Goal: Task Accomplishment & Management: Manage account settings

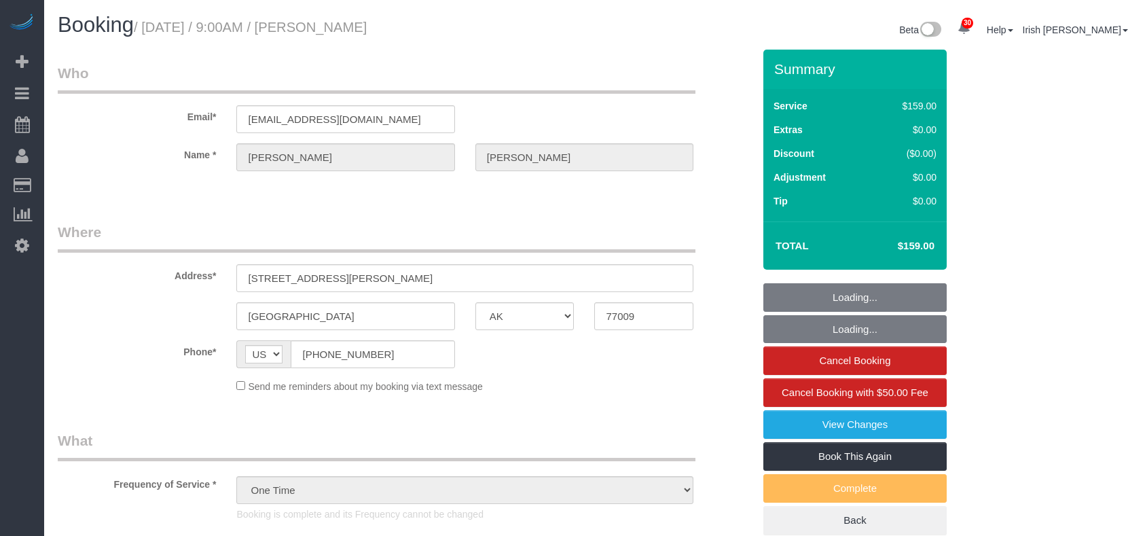
select select "[GEOGRAPHIC_DATA]"
select select "3"
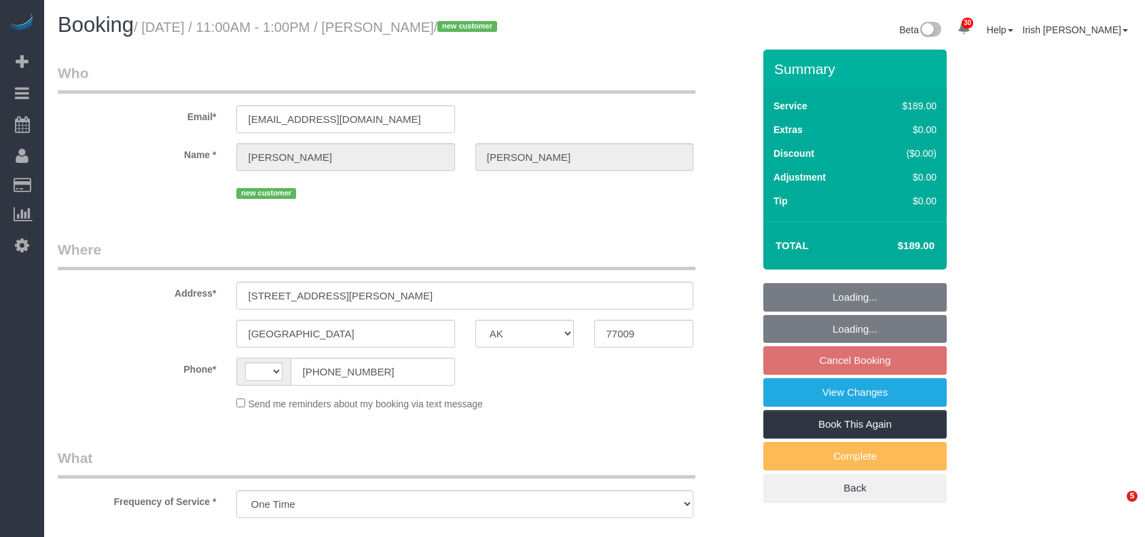
select select "[GEOGRAPHIC_DATA]"
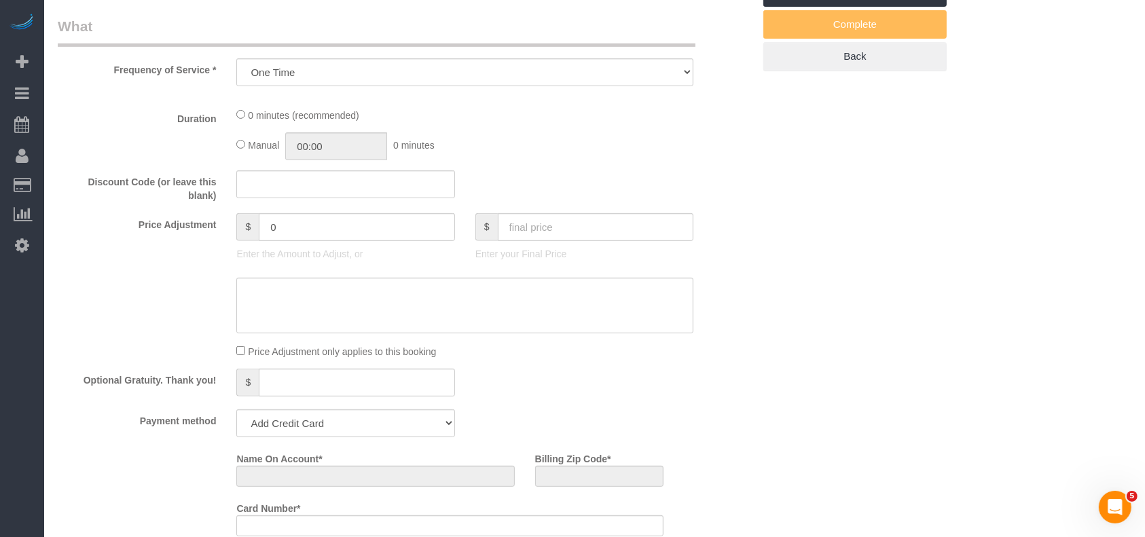
select select "string:[GEOGRAPHIC_DATA]"
select select "string:fspay-c4ed26b4-9eeb-45d4-8f5d-c0fe00451baa"
select select "3"
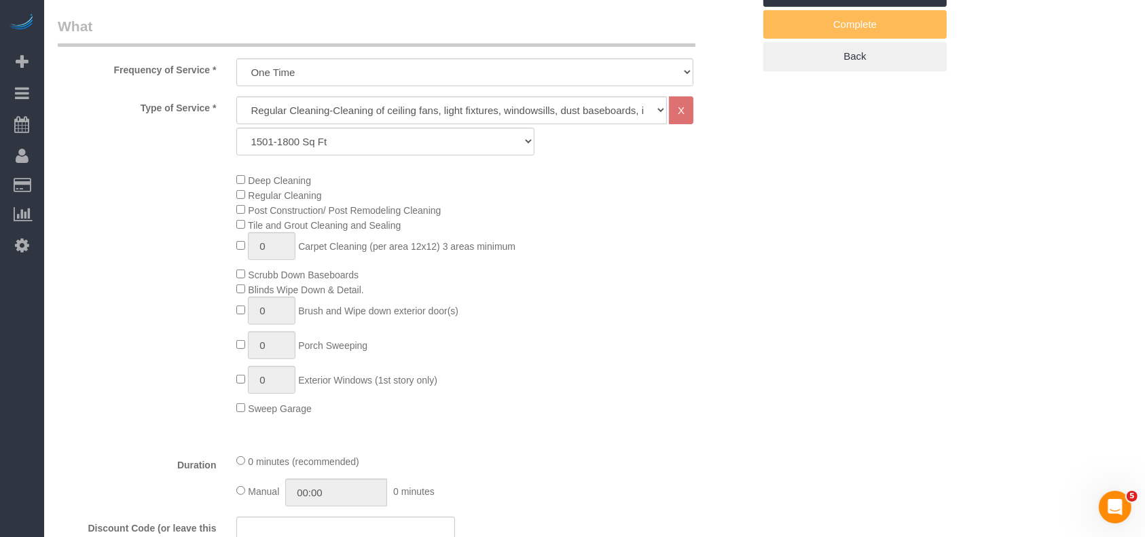
scroll to position [0, 0]
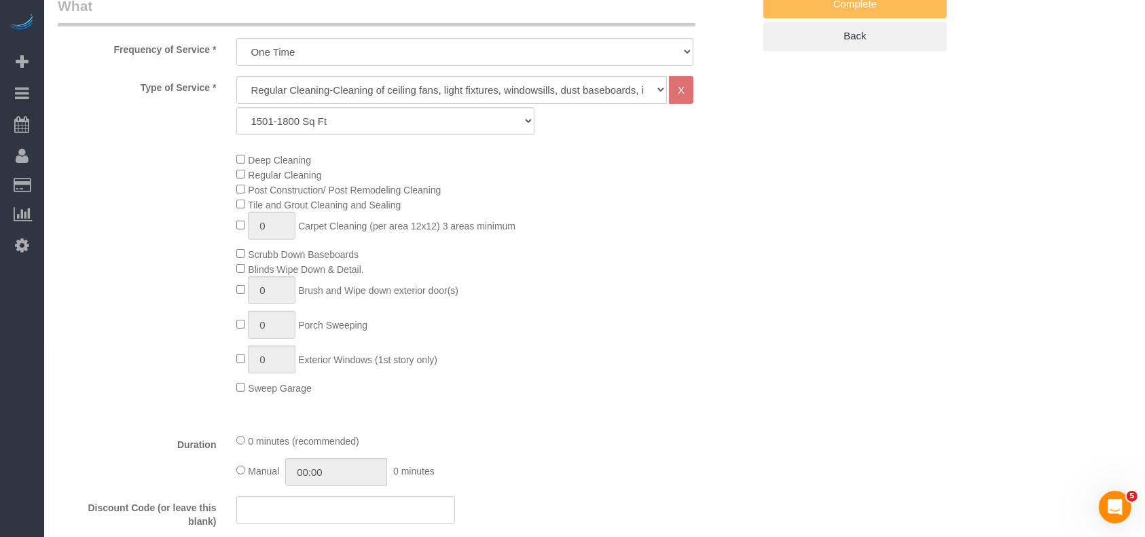
select select "object:1101"
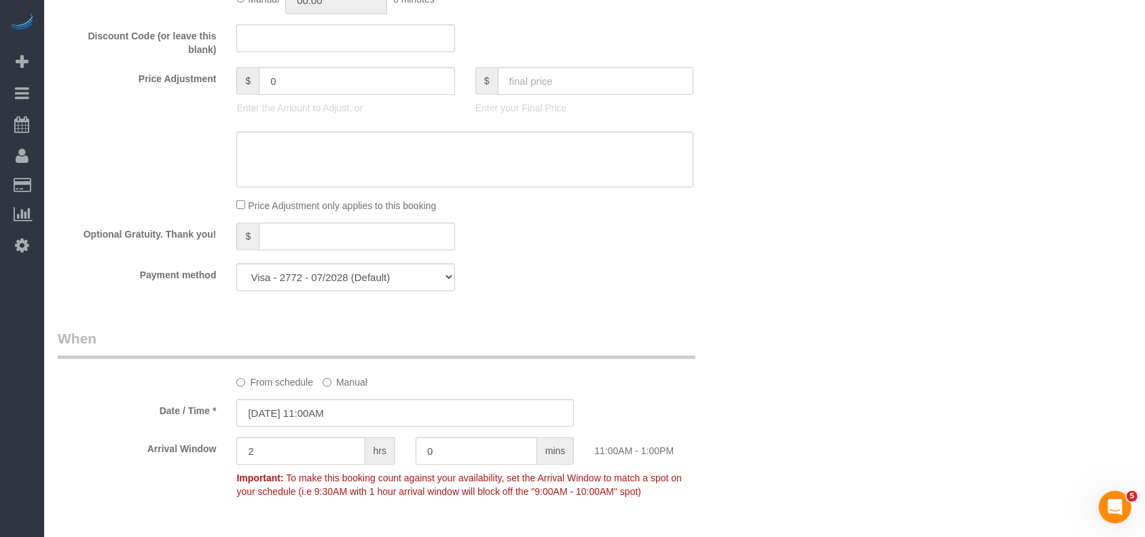
scroll to position [1358, 0]
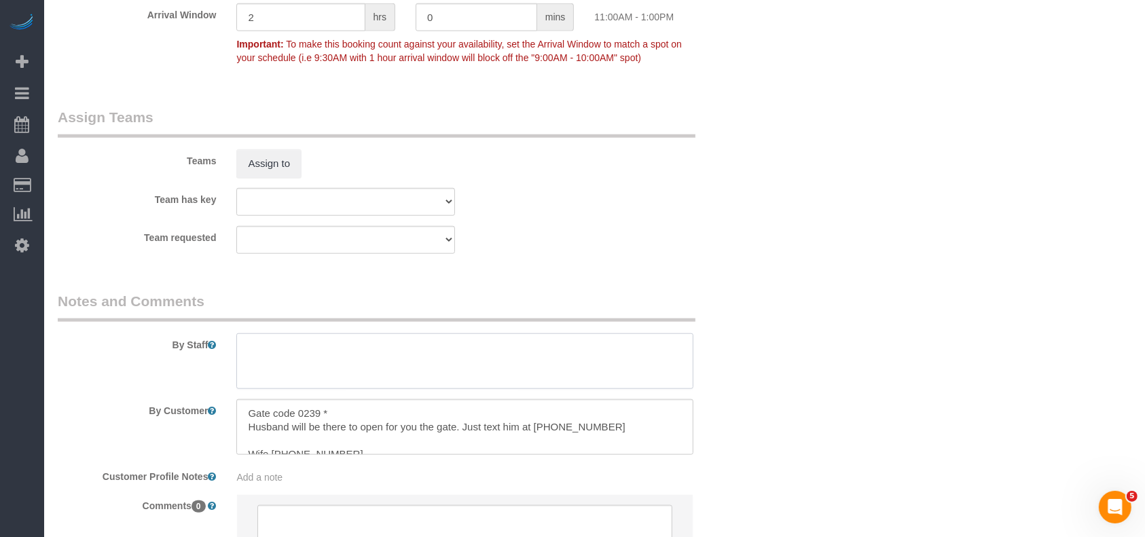
click at [295, 358] on textarea at bounding box center [464, 361] width 457 height 56
paste textarea "[PERSON_NAME]"
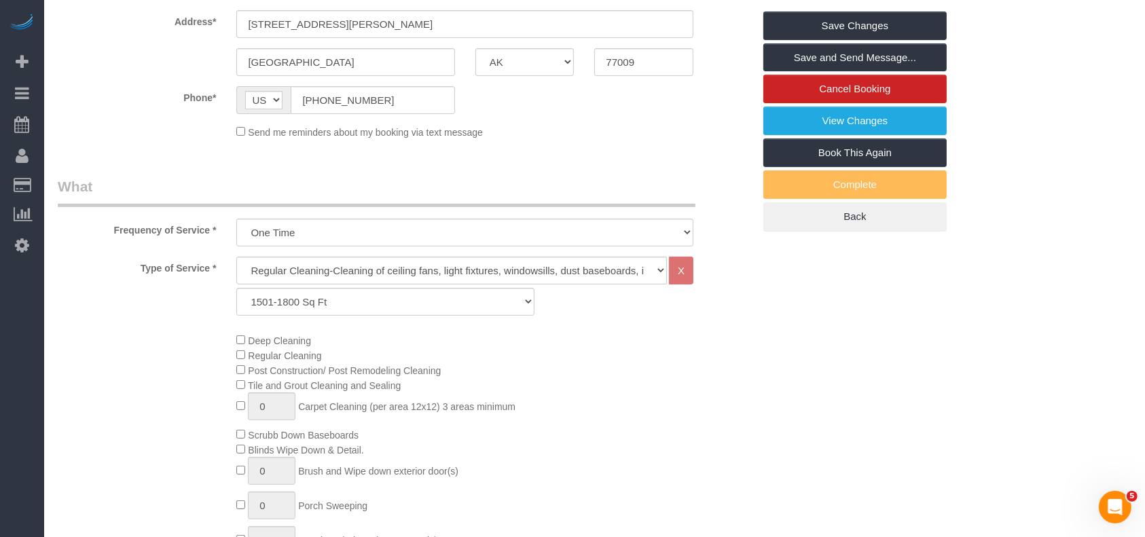
scroll to position [0, 0]
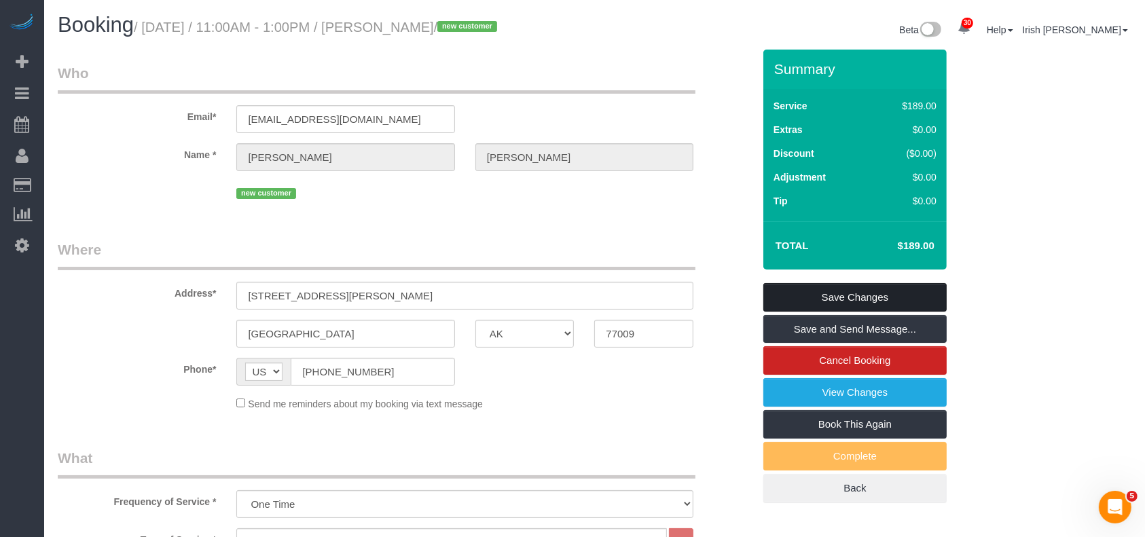
type textarea "* [PERSON_NAME]"
click at [860, 294] on link "Save Changes" at bounding box center [854, 297] width 183 height 29
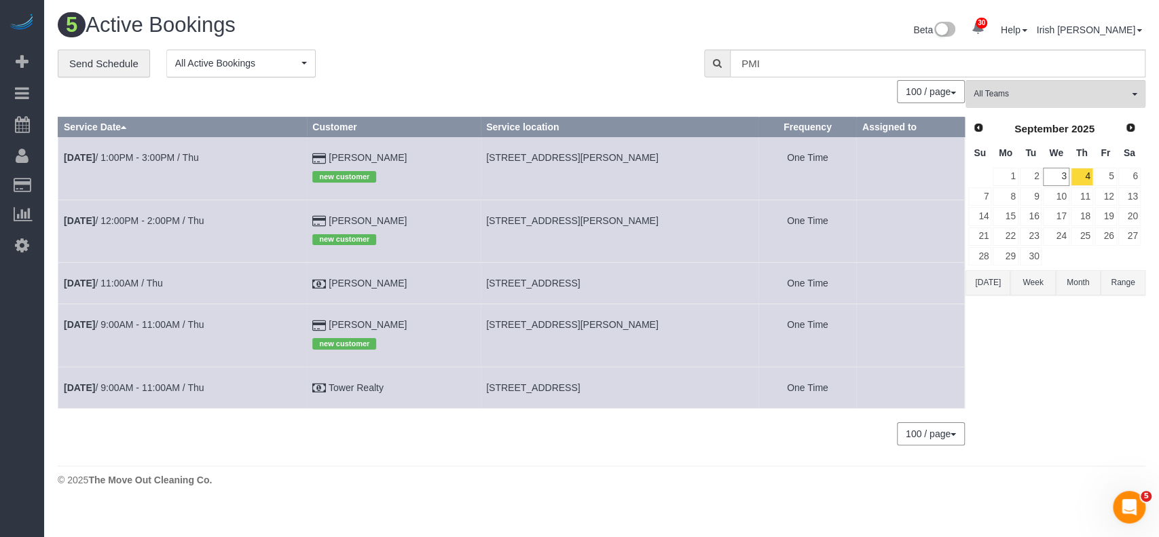
click at [1113, 279] on button "Range" at bounding box center [1122, 282] width 45 height 25
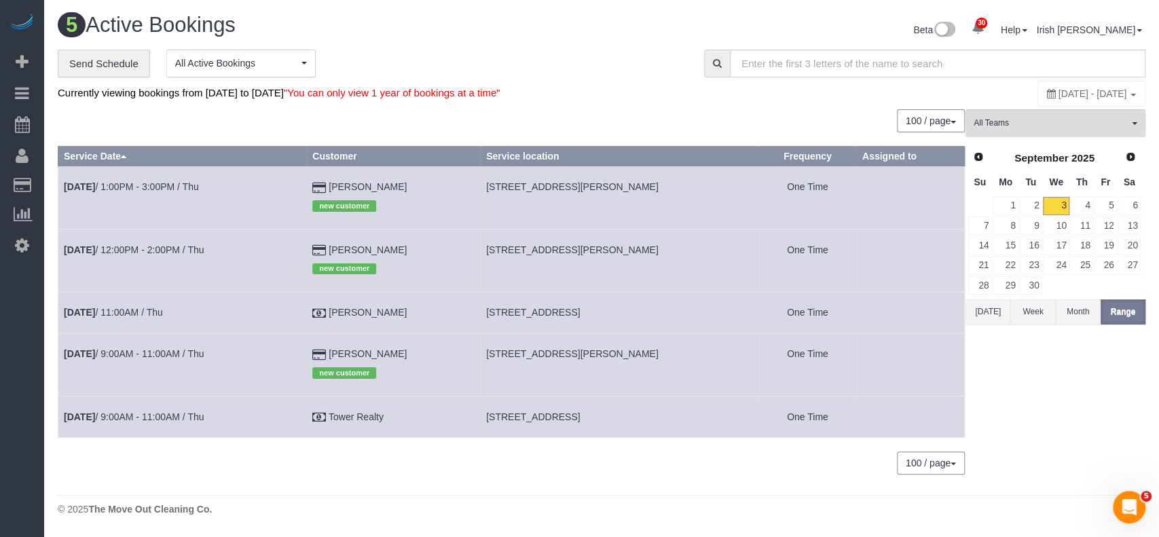
click at [1058, 98] on span "[DATE] - [DATE]" at bounding box center [1092, 93] width 69 height 11
type input "**********"
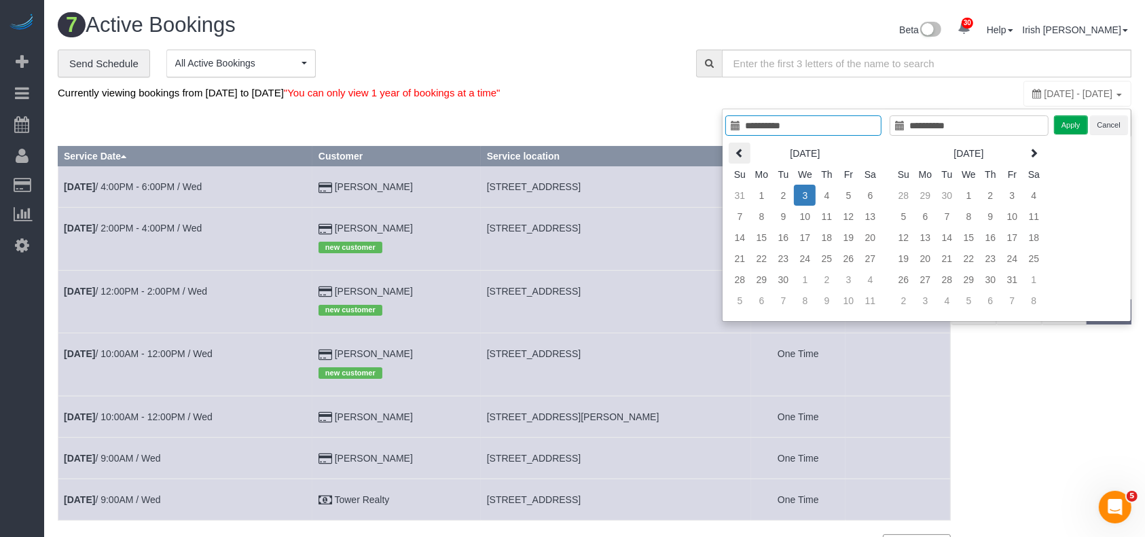
click at [737, 143] on th at bounding box center [739, 153] width 22 height 21
click at [737, 143] on th at bounding box center [740, 153] width 22 height 21
type input "**********"
click at [741, 215] on td "1" at bounding box center [740, 216] width 22 height 21
type input "**********"
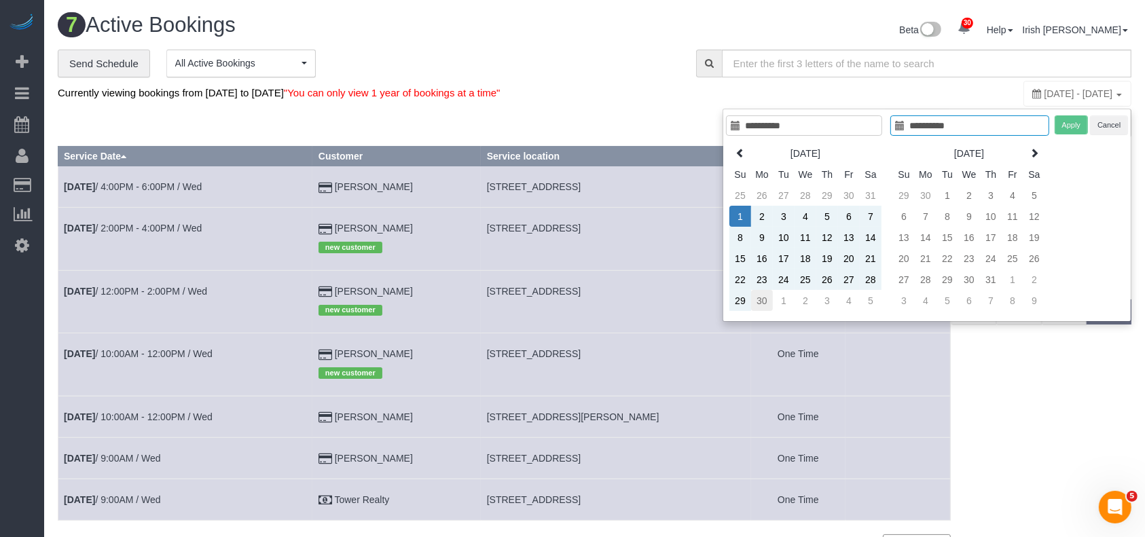
click at [768, 301] on td "30" at bounding box center [762, 300] width 22 height 21
type input "**********"
click at [1083, 117] on button "Apply" at bounding box center [1071, 125] width 34 height 20
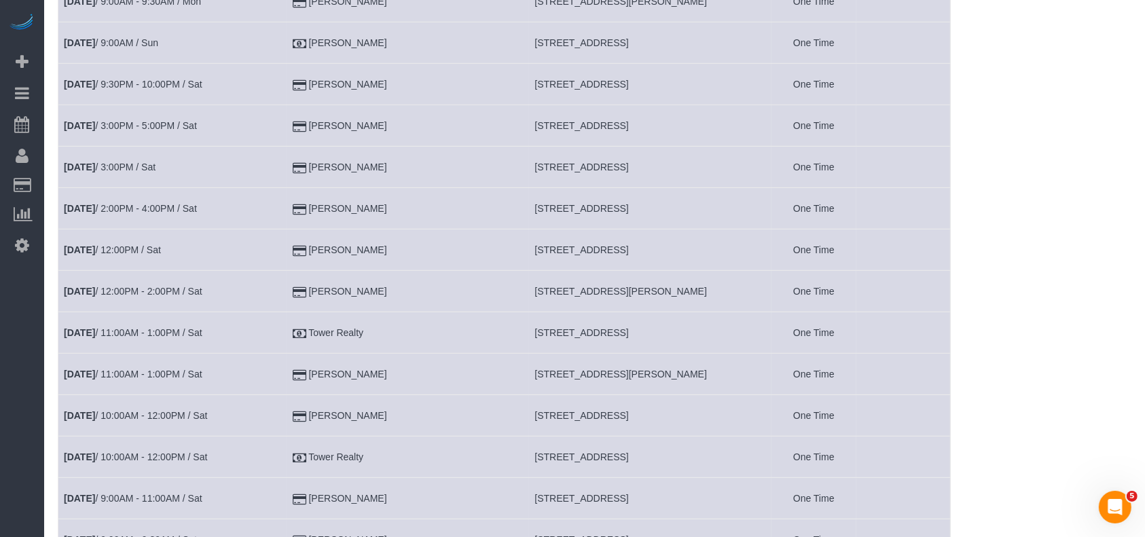
scroll to position [724, 0]
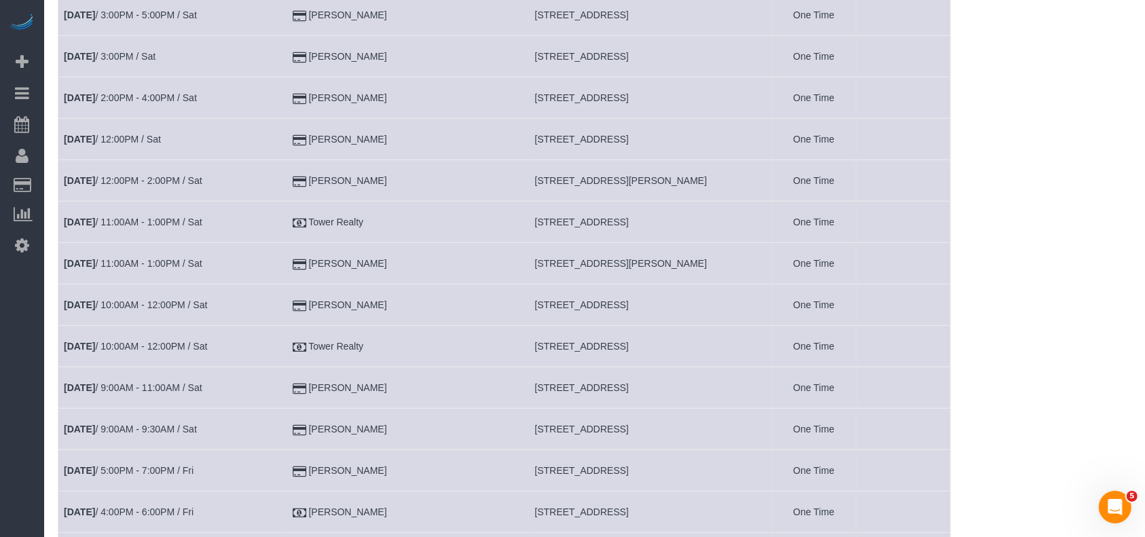
drag, startPoint x: 397, startPoint y: 300, endPoint x: 286, endPoint y: 293, distance: 110.9
click at [286, 293] on tr "[DATE] 10:00AM - 12:00PM / Sat [PERSON_NAME] [STREET_ADDRESS] One Time" at bounding box center [504, 304] width 892 height 41
copy tr "[PERSON_NAME]"
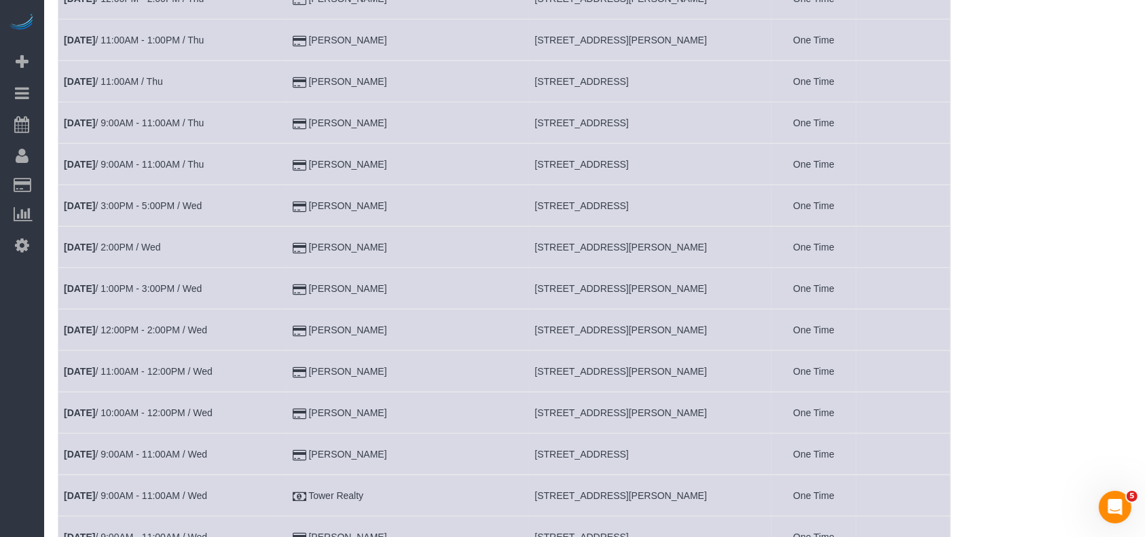
scroll to position [1720, 0]
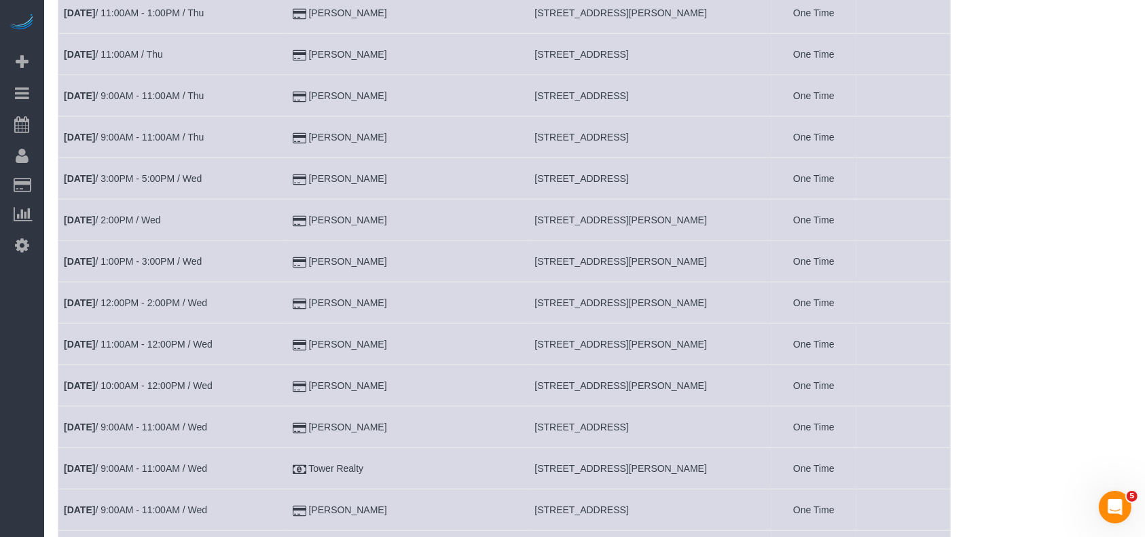
drag, startPoint x: 358, startPoint y: 415, endPoint x: 282, endPoint y: 410, distance: 76.9
click at [282, 410] on tr "[DATE] 9:00AM - 11:00AM / Wed [PERSON_NAME] [STREET_ADDRESS] One Time" at bounding box center [504, 427] width 892 height 41
copy tr "[PERSON_NAME]"
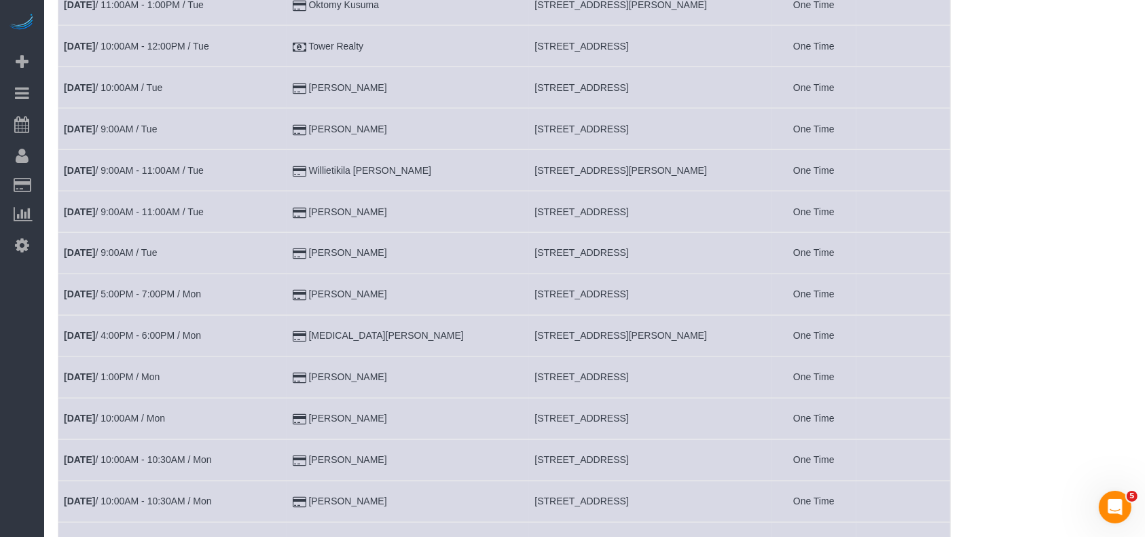
scroll to position [2353, 0]
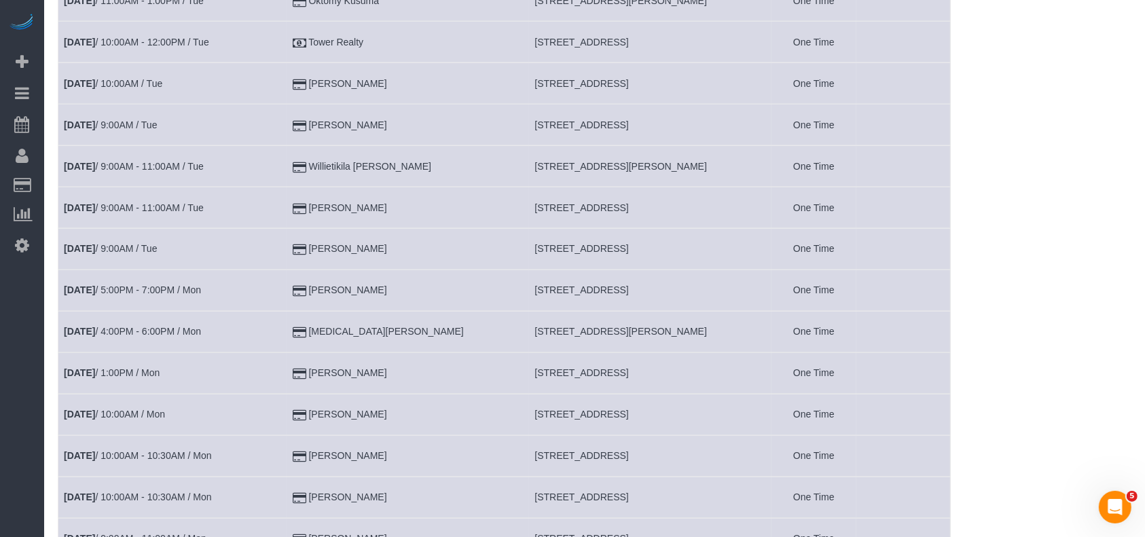
drag, startPoint x: 413, startPoint y: 284, endPoint x: 316, endPoint y: 282, distance: 96.4
click at [316, 282] on td "[PERSON_NAME]" at bounding box center [407, 290] width 242 height 41
copy td "[PERSON_NAME]"
drag, startPoint x: 393, startPoint y: 334, endPoint x: 312, endPoint y: 321, distance: 81.8
click at [308, 331] on td "[MEDICAL_DATA][PERSON_NAME]" at bounding box center [407, 332] width 242 height 41
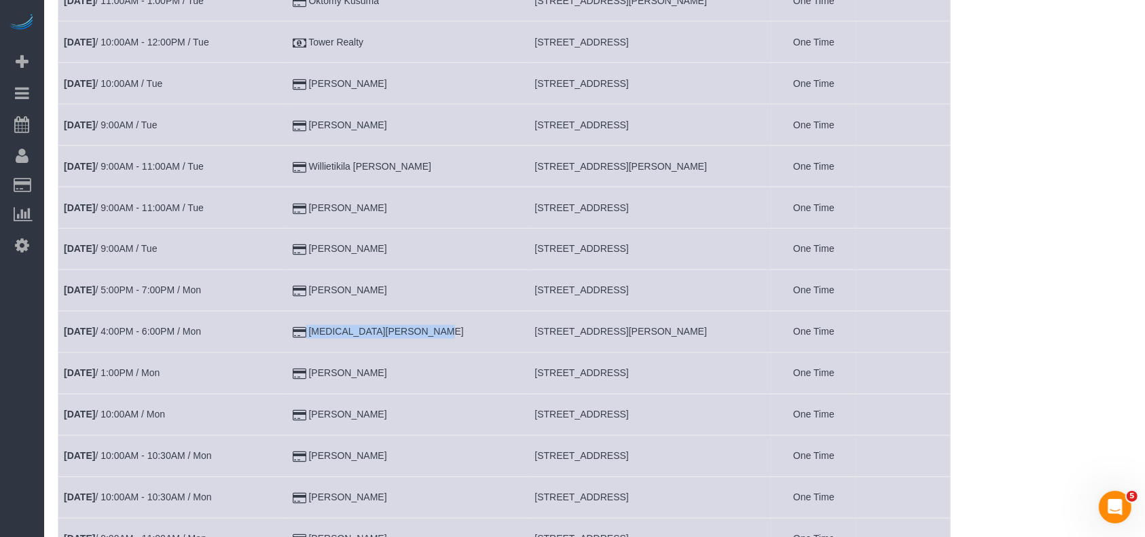
copy td "[MEDICAL_DATA][PERSON_NAME]"
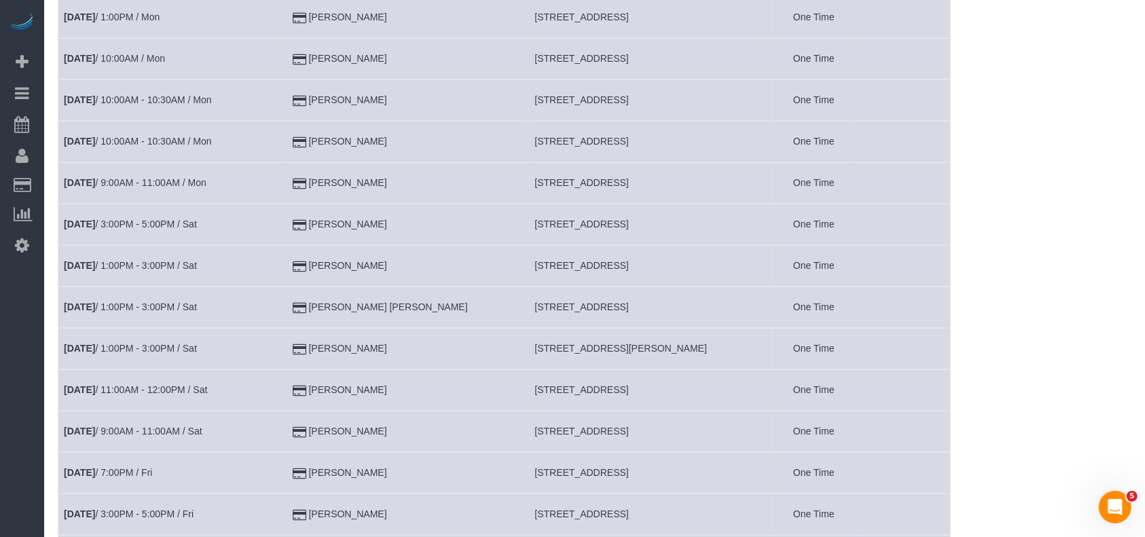
scroll to position [2715, 0]
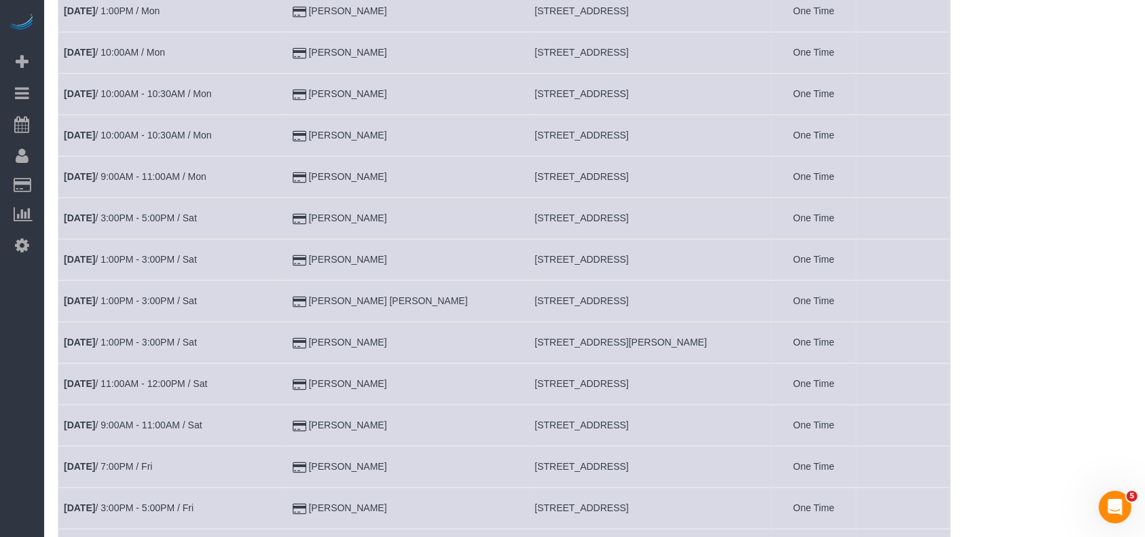
drag, startPoint x: 420, startPoint y: 382, endPoint x: 288, endPoint y: 371, distance: 132.8
click at [286, 377] on tr "[DATE] 11:00AM - 12:00PM / Sat [PERSON_NAME] [STREET_ADDRESS] One Time" at bounding box center [504, 383] width 892 height 41
copy tr "[PERSON_NAME]"
drag, startPoint x: 329, startPoint y: 423, endPoint x: 309, endPoint y: 421, distance: 20.5
click at [309, 422] on td "[PERSON_NAME]" at bounding box center [407, 425] width 242 height 41
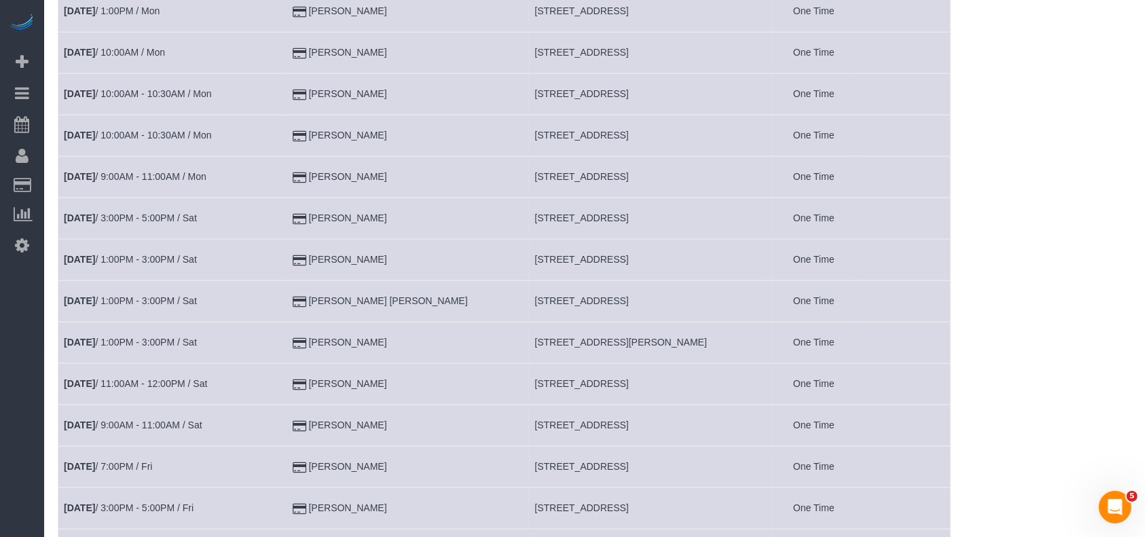
copy td "[PERSON_NAME]"
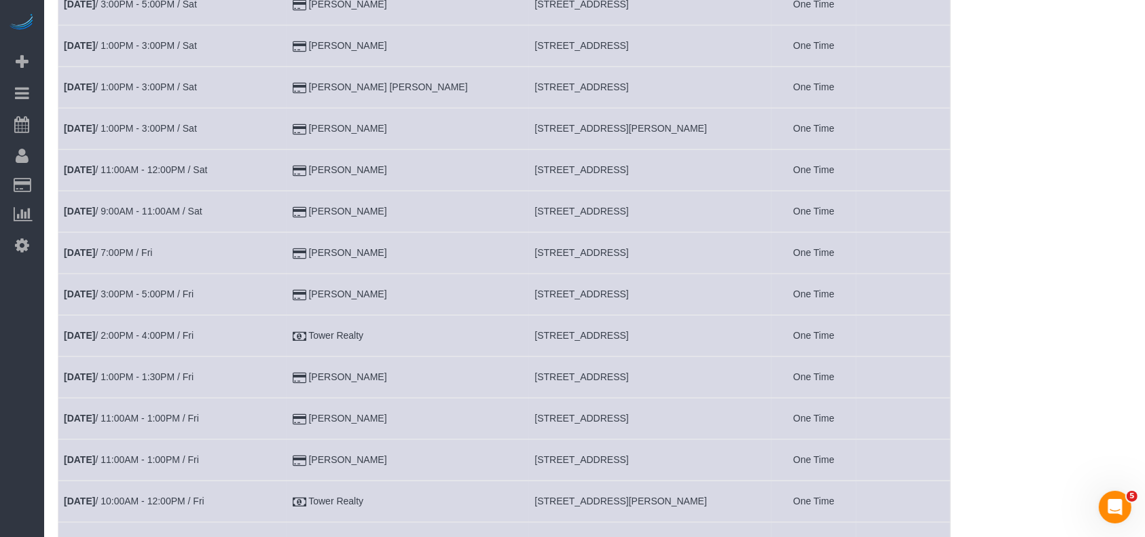
scroll to position [2987, 0]
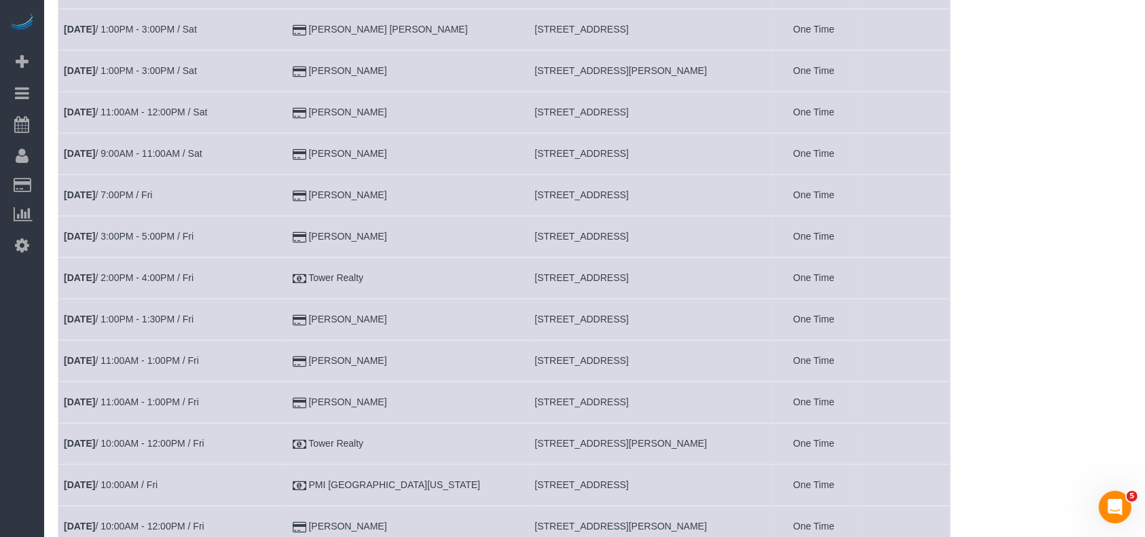
drag, startPoint x: 386, startPoint y: 189, endPoint x: 282, endPoint y: 184, distance: 103.3
click at [282, 184] on tr "[DATE] 7:00PM / Fri [PERSON_NAME] [STREET_ADDRESS] One Time" at bounding box center [504, 194] width 892 height 41
copy tr "[PERSON_NAME]"
drag, startPoint x: 427, startPoint y: 309, endPoint x: 291, endPoint y: 312, distance: 135.8
click at [291, 312] on tr "[DATE] 1:00PM - 1:30PM / Fri [PERSON_NAME] [STREET_ADDRESS] One Time" at bounding box center [504, 319] width 892 height 41
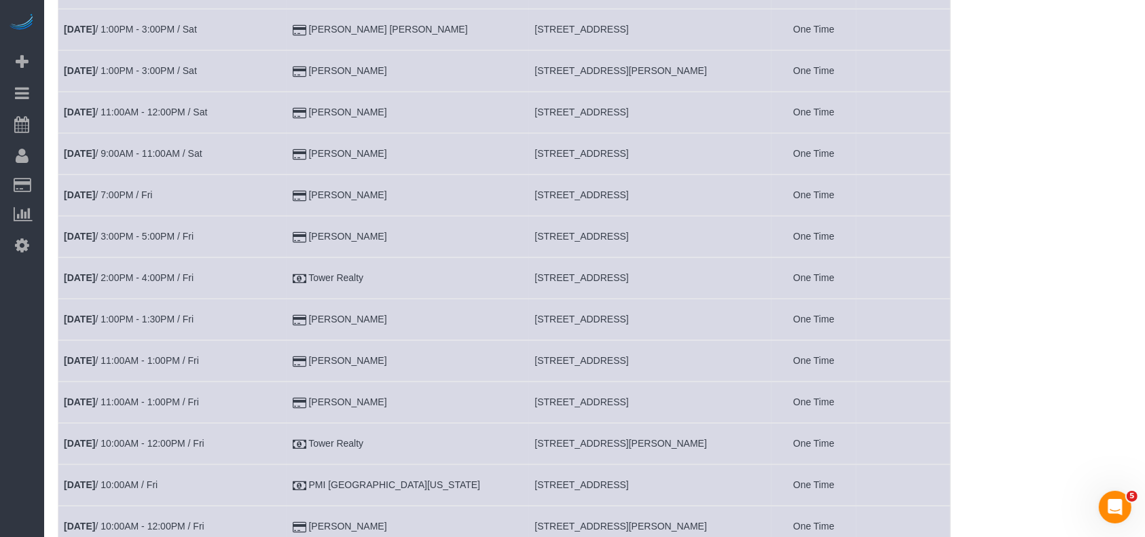
copy tr "[PERSON_NAME]"
drag, startPoint x: 402, startPoint y: 394, endPoint x: 308, endPoint y: 403, distance: 94.8
click at [308, 403] on td "[PERSON_NAME]" at bounding box center [407, 402] width 242 height 41
copy td "[PERSON_NAME]"
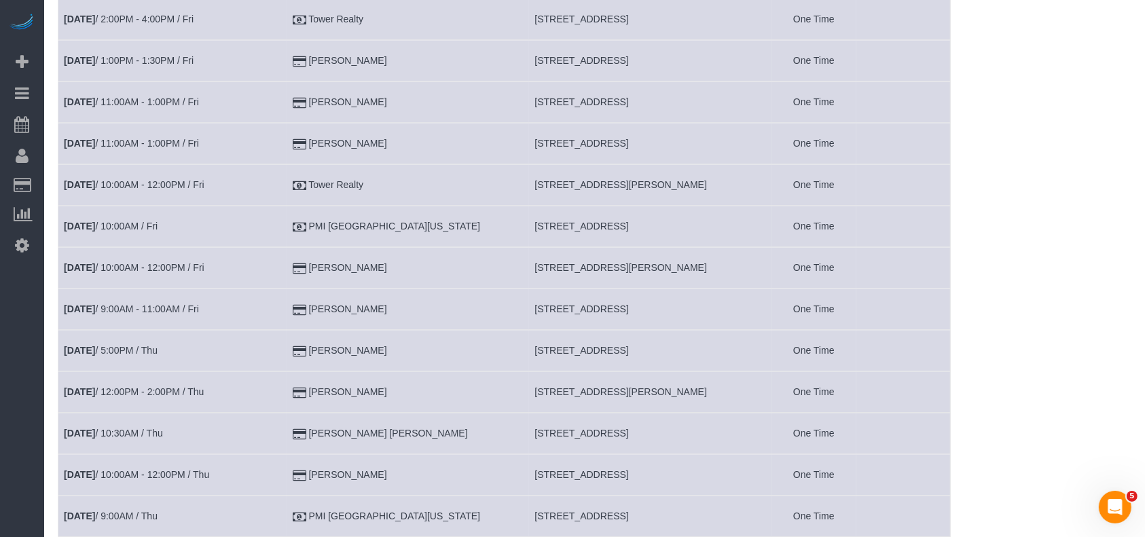
scroll to position [3258, 0]
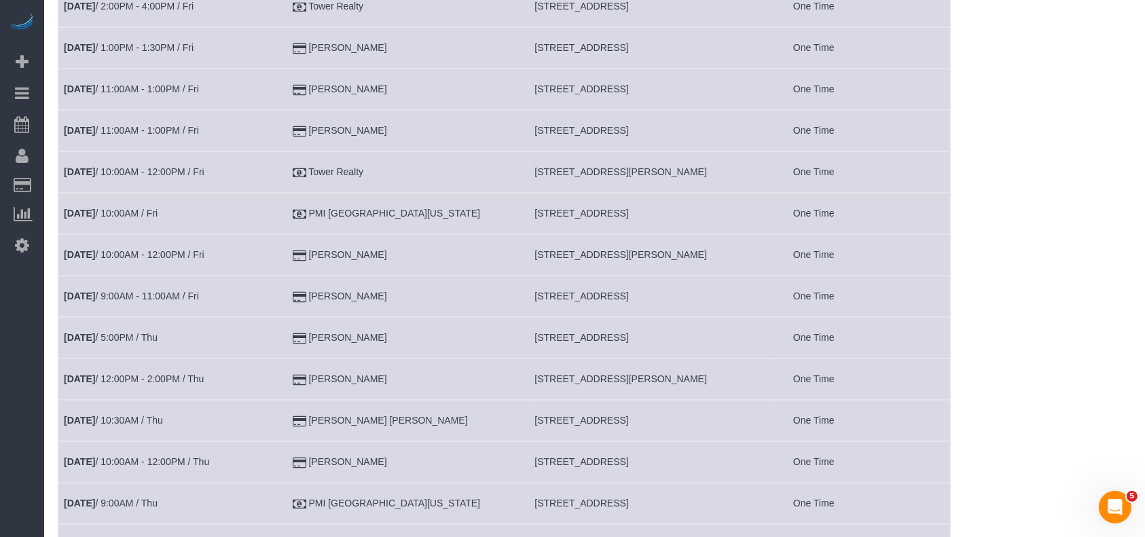
drag, startPoint x: 360, startPoint y: 250, endPoint x: 292, endPoint y: 250, distance: 67.9
click at [292, 250] on tr "[DATE] 10:00AM - 12:00PM / Fri [PERSON_NAME] [STREET_ADDRESS][PERSON_NAME] One …" at bounding box center [504, 254] width 892 height 41
copy tr "[PERSON_NAME]"
drag, startPoint x: 424, startPoint y: 375, endPoint x: 302, endPoint y: 372, distance: 121.5
click at [302, 372] on td "[PERSON_NAME]" at bounding box center [407, 378] width 242 height 41
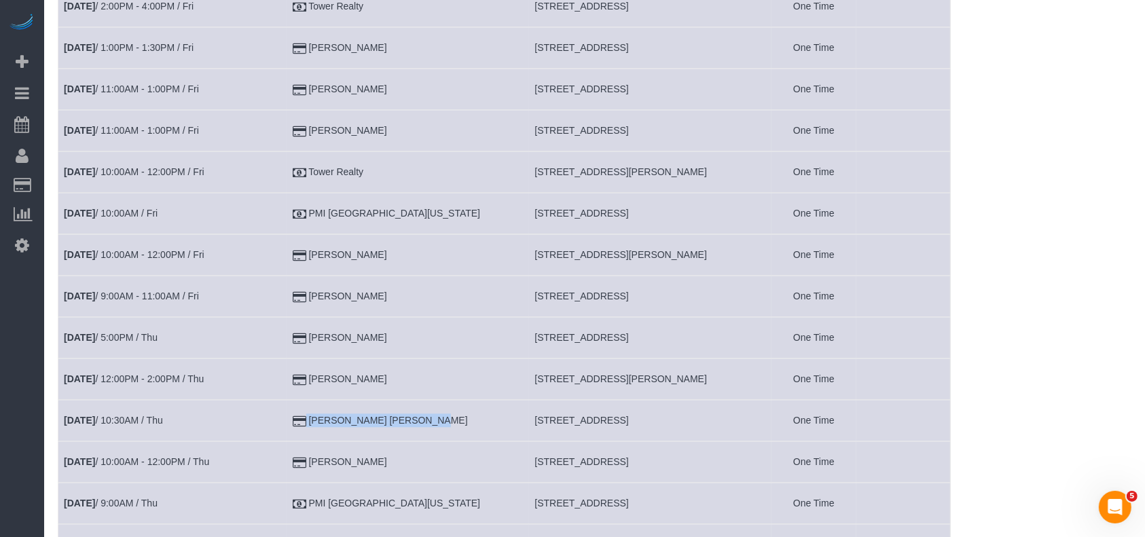
drag, startPoint x: 352, startPoint y: 418, endPoint x: 311, endPoint y: 419, distance: 40.7
click at [311, 419] on td "[PERSON_NAME] [PERSON_NAME]" at bounding box center [407, 420] width 242 height 41
drag, startPoint x: 377, startPoint y: 456, endPoint x: 312, endPoint y: 454, distance: 65.9
click at [312, 455] on td "[PERSON_NAME]" at bounding box center [407, 461] width 242 height 41
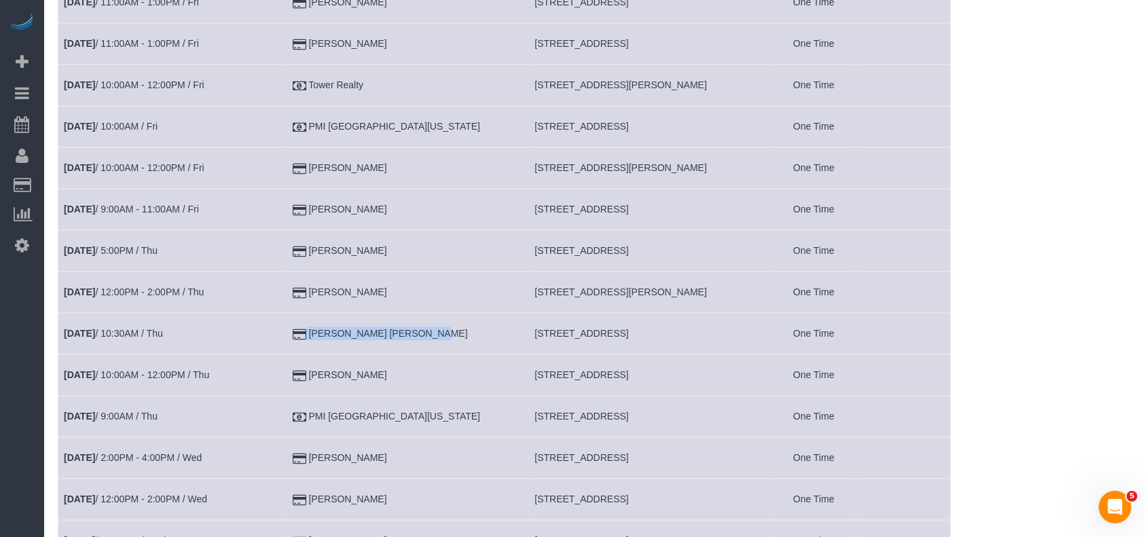
scroll to position [3439, 0]
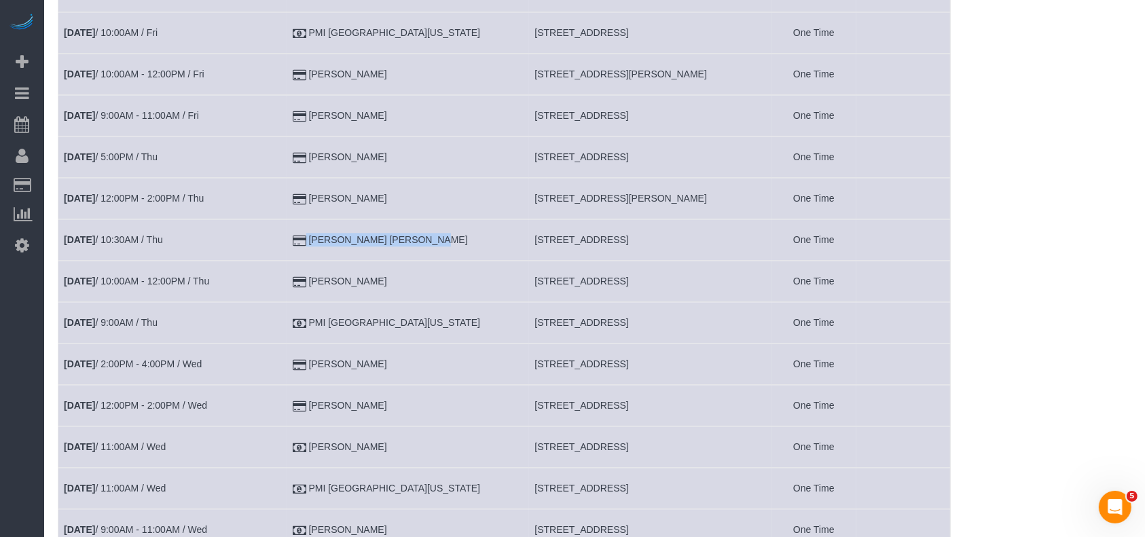
drag, startPoint x: 407, startPoint y: 361, endPoint x: 378, endPoint y: 253, distance: 111.6
click at [286, 363] on tr "[DATE] 2:00PM - 4:00PM / Wed [PERSON_NAME] [STREET_ADDRESS] One Time" at bounding box center [504, 363] width 892 height 41
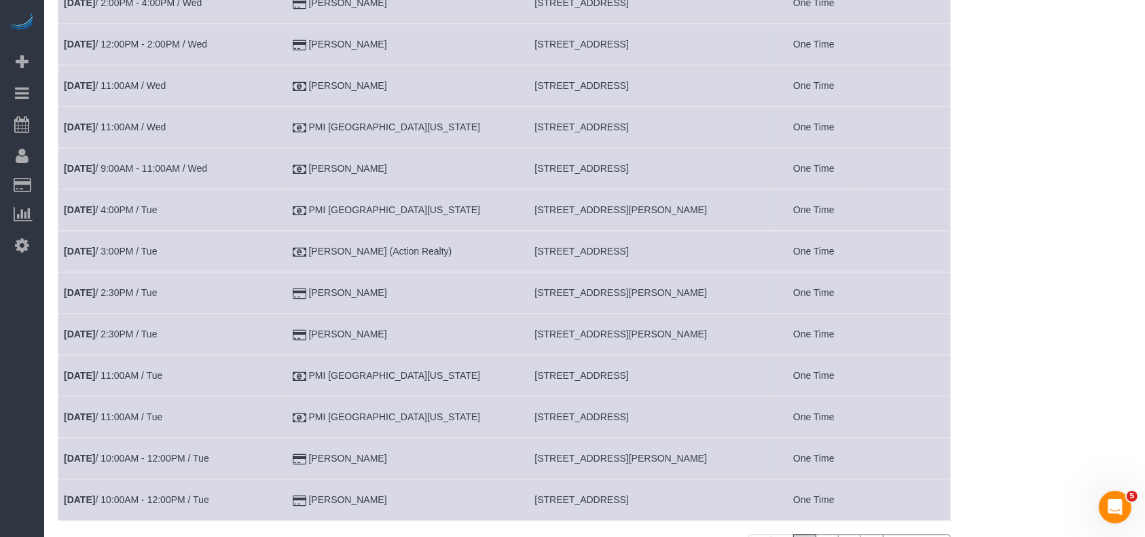
scroll to position [3802, 0]
drag, startPoint x: 388, startPoint y: 280, endPoint x: 286, endPoint y: 283, distance: 102.6
click at [286, 283] on tr "[DATE] 2:30PM / Tue [PERSON_NAME] [STREET_ADDRESS][PERSON_NAME] One Time" at bounding box center [504, 291] width 892 height 41
drag, startPoint x: 396, startPoint y: 447, endPoint x: 362, endPoint y: 310, distance: 141.4
click at [306, 449] on td "[PERSON_NAME]" at bounding box center [407, 456] width 242 height 41
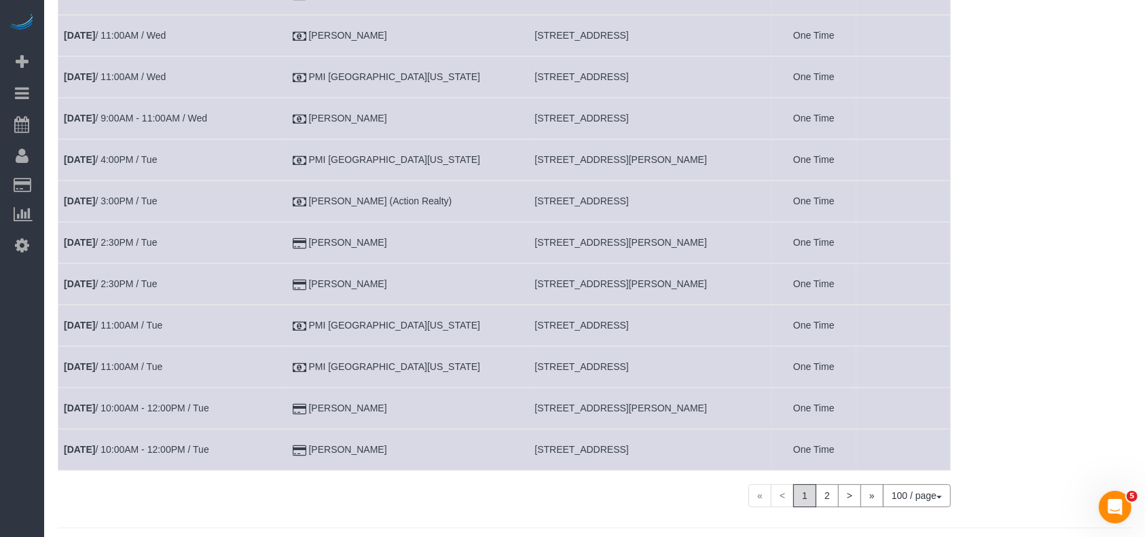
scroll to position [3873, 0]
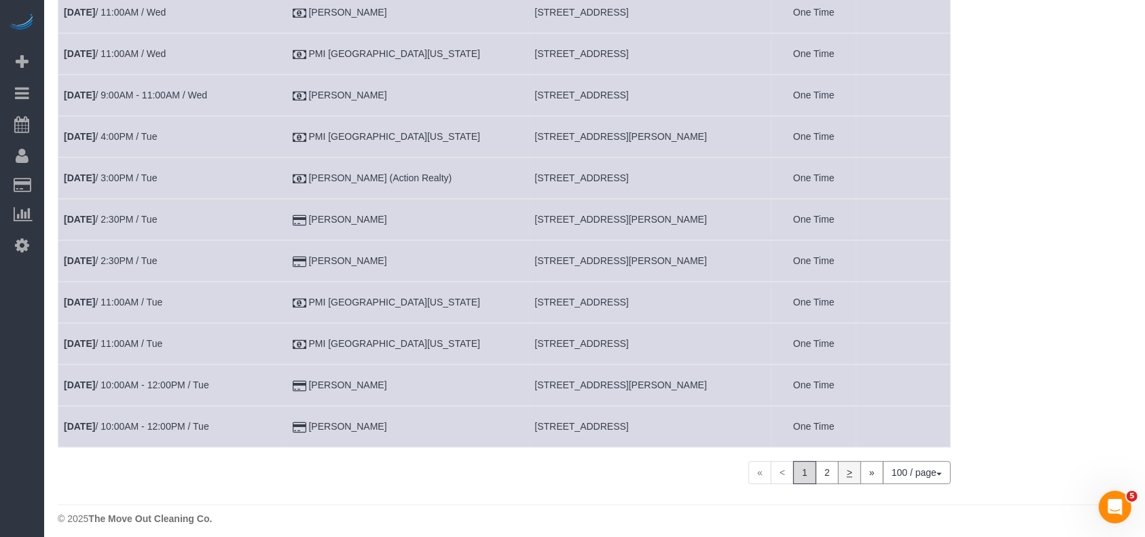
click at [830, 468] on link "2" at bounding box center [826, 472] width 23 height 23
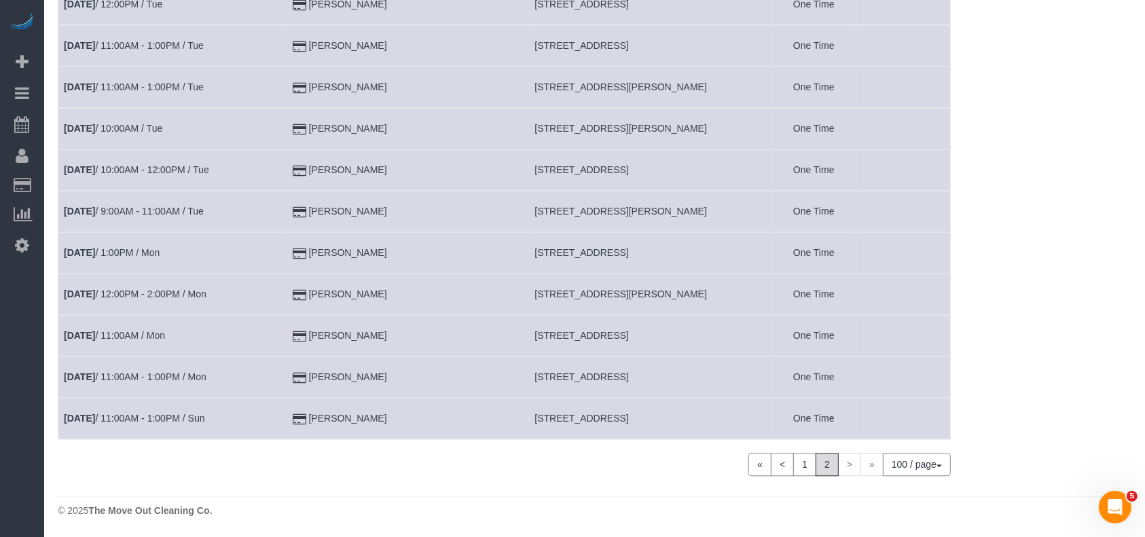
scroll to position [3034, 0]
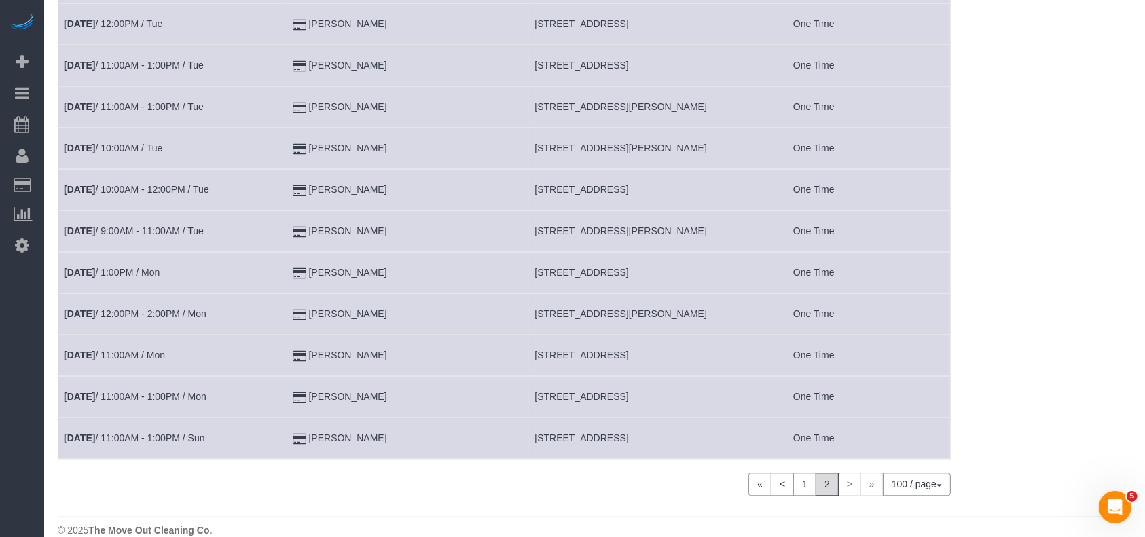
drag, startPoint x: 415, startPoint y: 337, endPoint x: 313, endPoint y: 349, distance: 103.2
click at [313, 349] on td "[PERSON_NAME]" at bounding box center [407, 355] width 242 height 41
drag, startPoint x: 390, startPoint y: 297, endPoint x: 284, endPoint y: 297, distance: 105.2
click at [284, 297] on tr "[DATE] 12:00PM - 2:00PM / Mon [PERSON_NAME] [STREET_ADDRESS][PERSON_NAME] One T…" at bounding box center [504, 313] width 892 height 41
drag, startPoint x: 386, startPoint y: 251, endPoint x: 299, endPoint y: 251, distance: 86.2
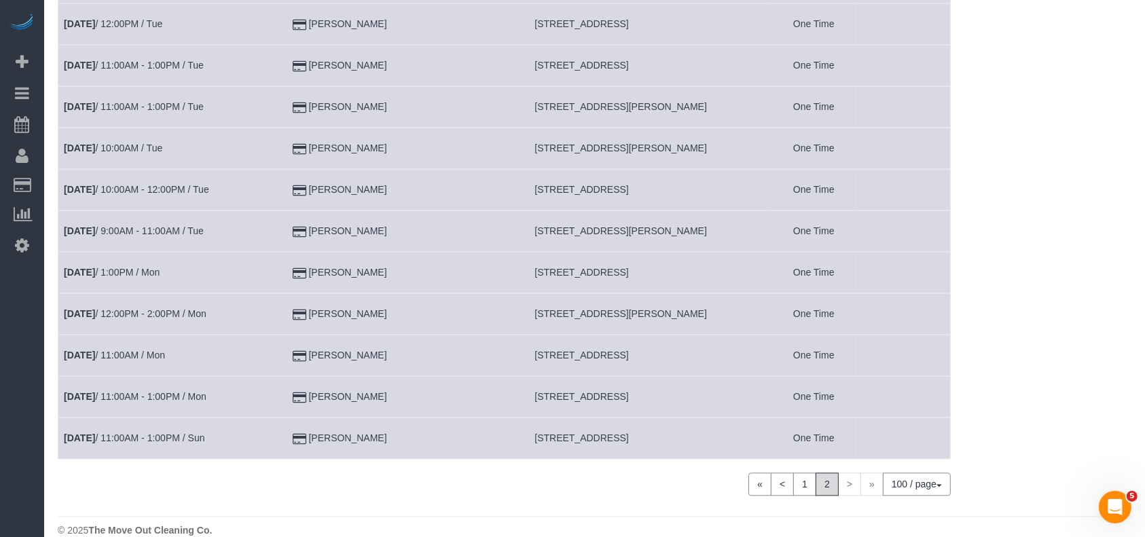
click at [299, 252] on tr "[DATE] 1:00PM / Mon [PERSON_NAME] [STREET_ADDRESS] One Time" at bounding box center [504, 272] width 892 height 41
drag, startPoint x: 414, startPoint y: 417, endPoint x: 324, endPoint y: 419, distance: 90.3
click at [324, 419] on td "[PERSON_NAME]" at bounding box center [407, 437] width 242 height 41
drag, startPoint x: 410, startPoint y: 41, endPoint x: 317, endPoint y: 54, distance: 93.9
click at [317, 54] on td "[PERSON_NAME]" at bounding box center [407, 65] width 242 height 41
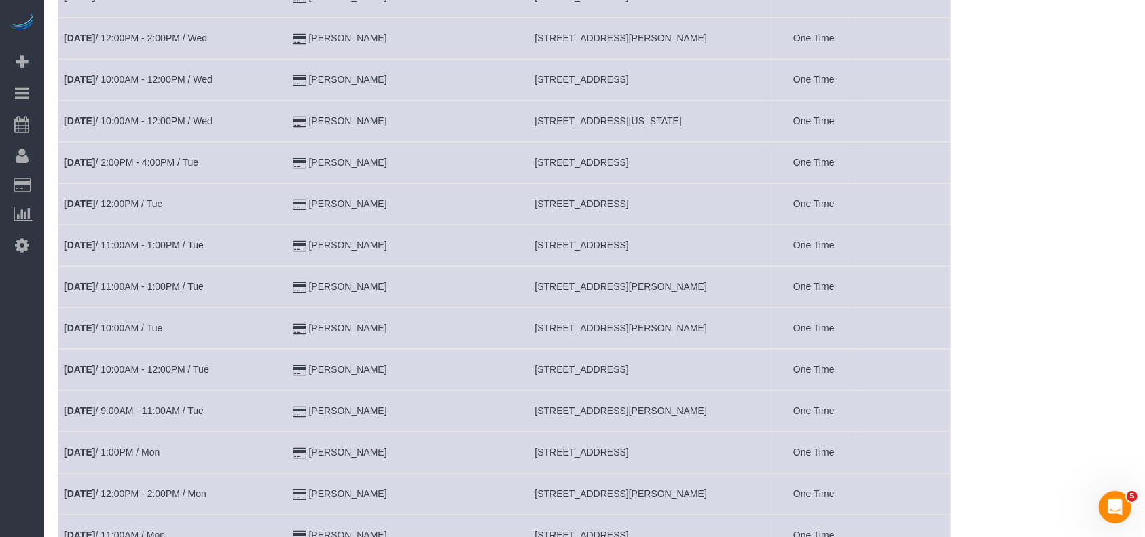
scroll to position [2852, 0]
drag, startPoint x: 413, startPoint y: 68, endPoint x: 320, endPoint y: 70, distance: 93.7
click at [320, 70] on td "[PERSON_NAME]" at bounding box center [407, 80] width 242 height 41
